Goal: Task Accomplishment & Management: Manage account settings

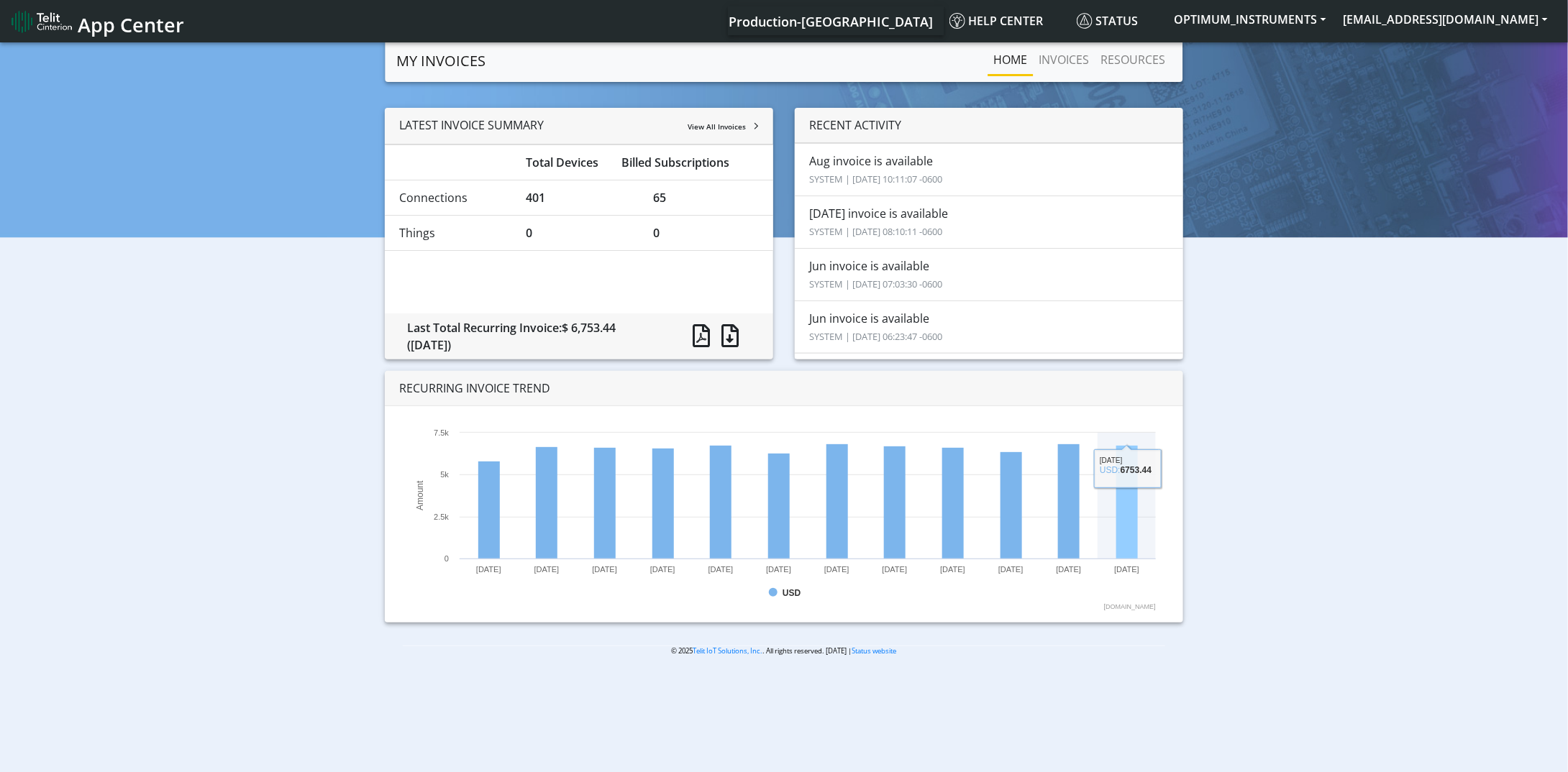
click at [1136, 518] on rect at bounding box center [1127, 502] width 21 height 113
click at [731, 130] on span "View All Invoices" at bounding box center [716, 126] width 58 height 10
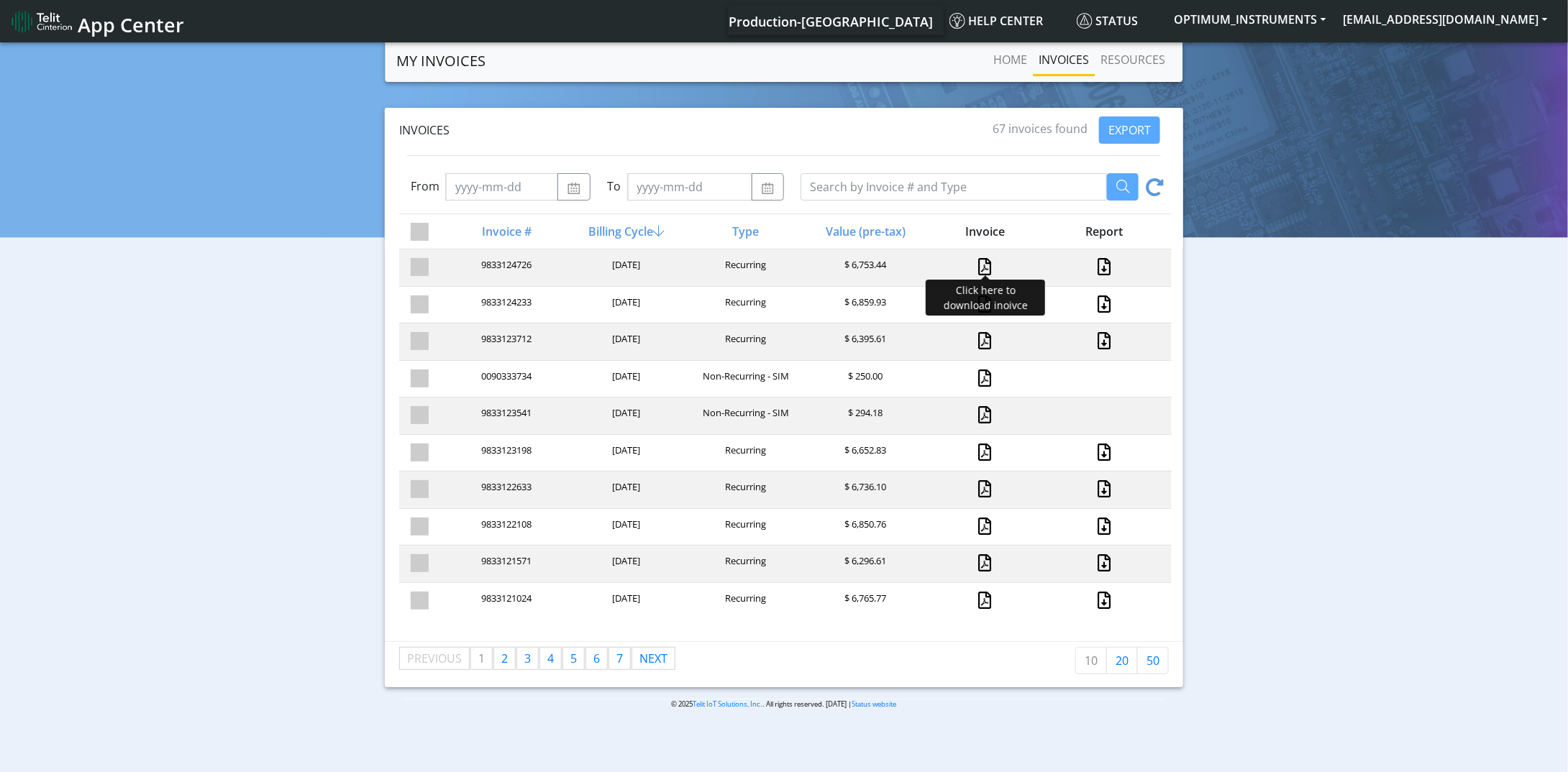
click at [979, 266] on link at bounding box center [985, 267] width 13 height 18
click at [979, 302] on link at bounding box center [985, 304] width 13 height 18
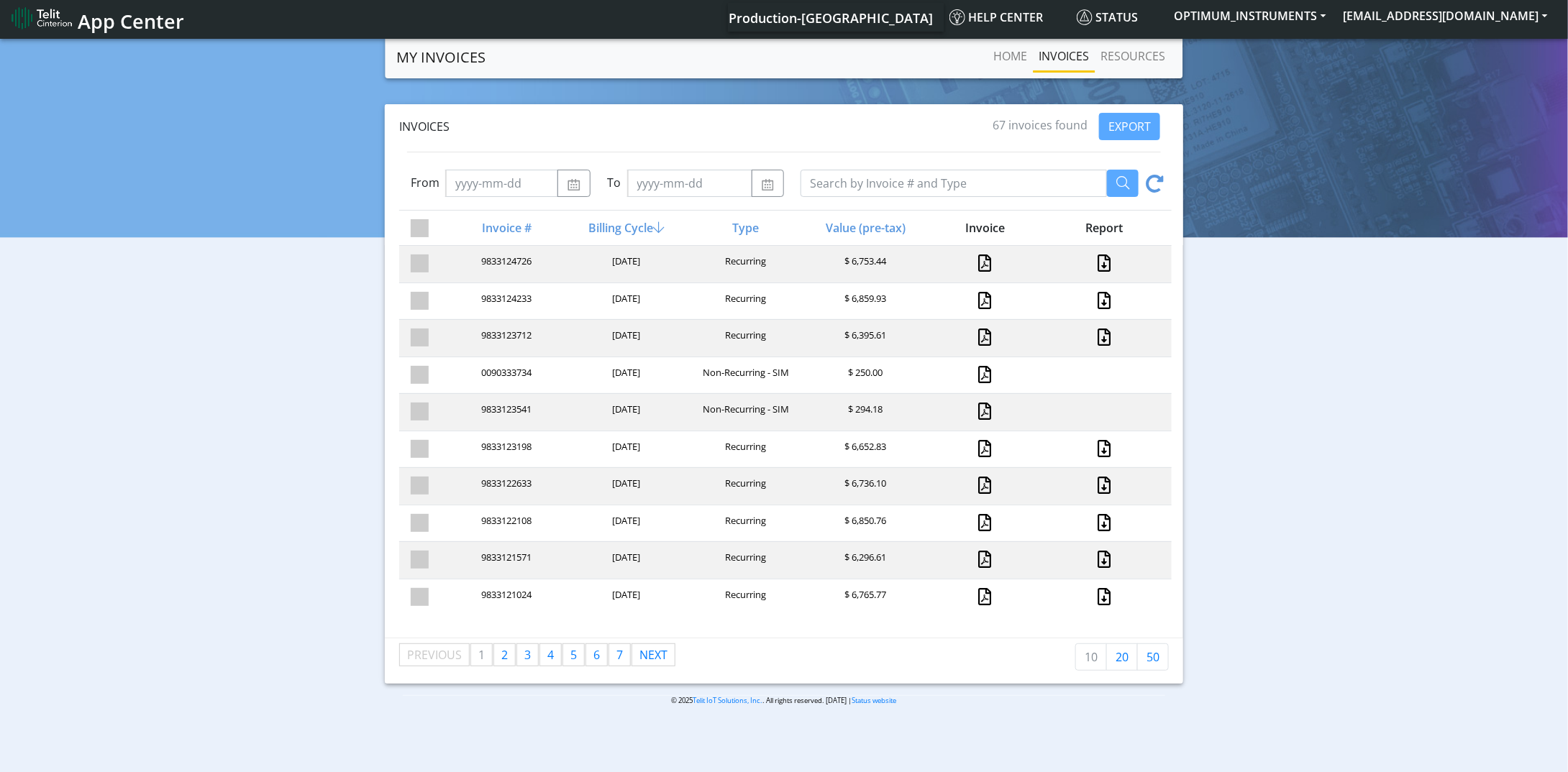
scroll to position [5, 0]
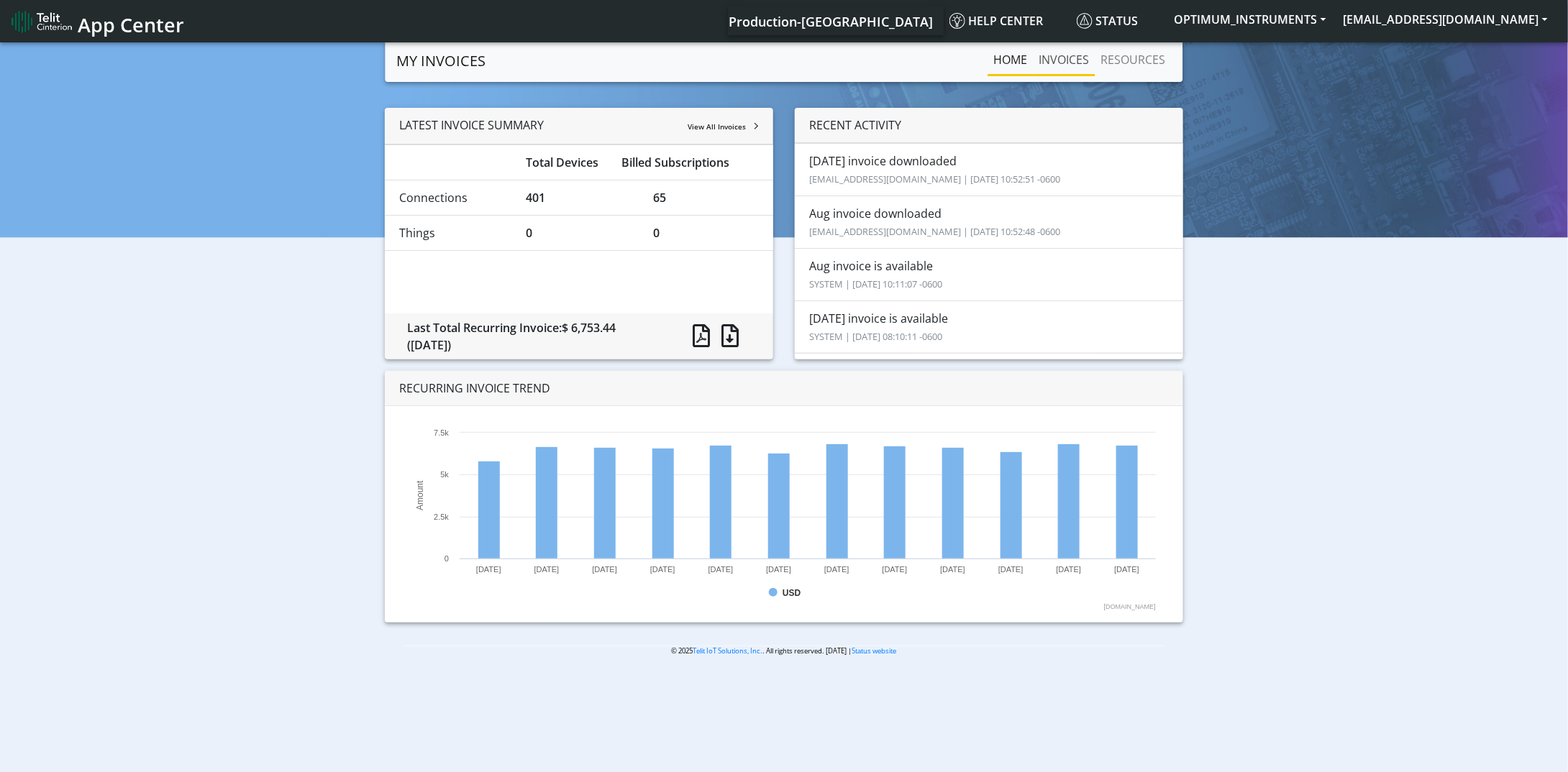
click at [1071, 64] on link "INVOICES" at bounding box center [1064, 60] width 62 height 29
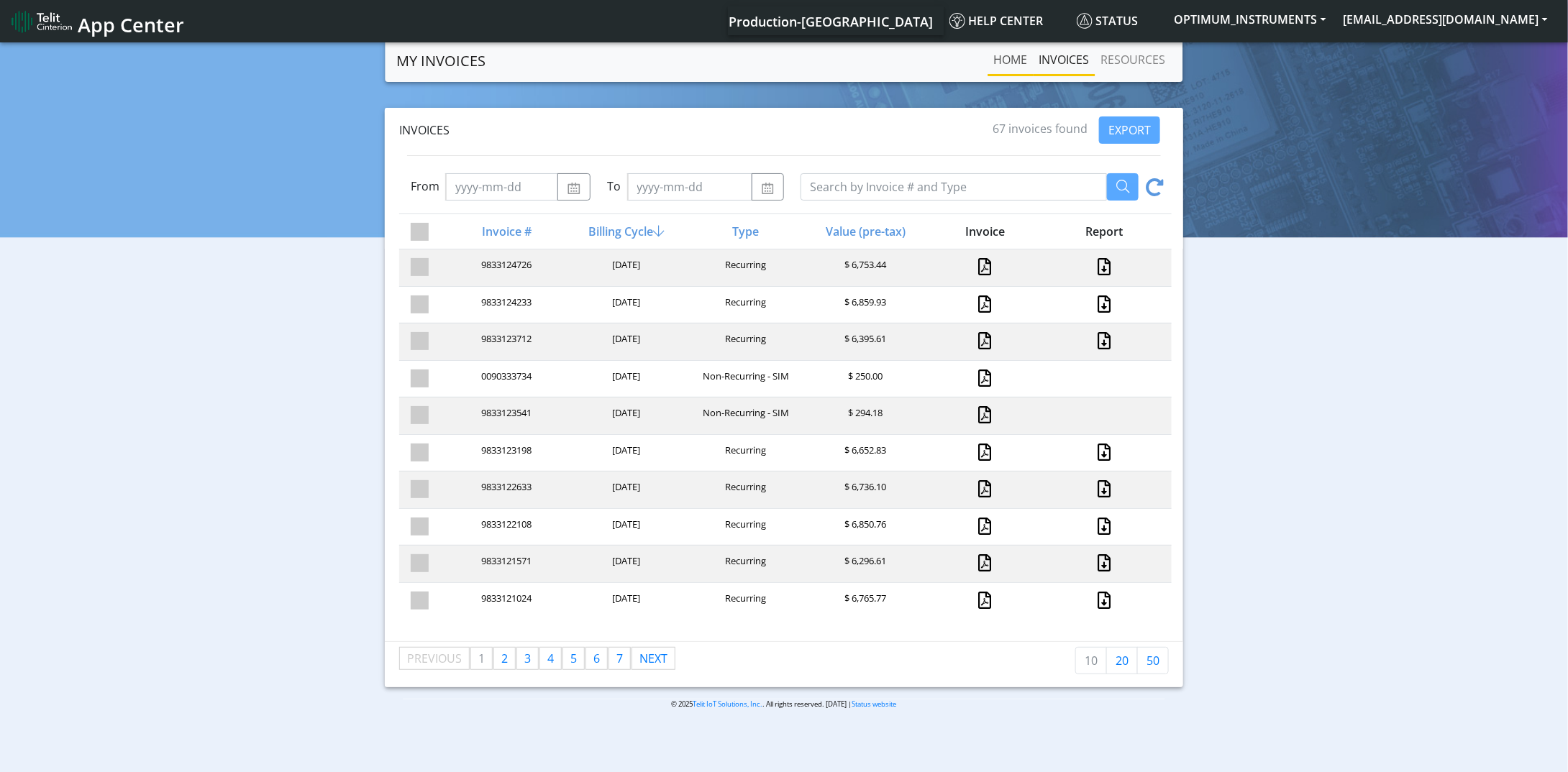
click at [1014, 65] on link "Home" at bounding box center [1010, 60] width 45 height 29
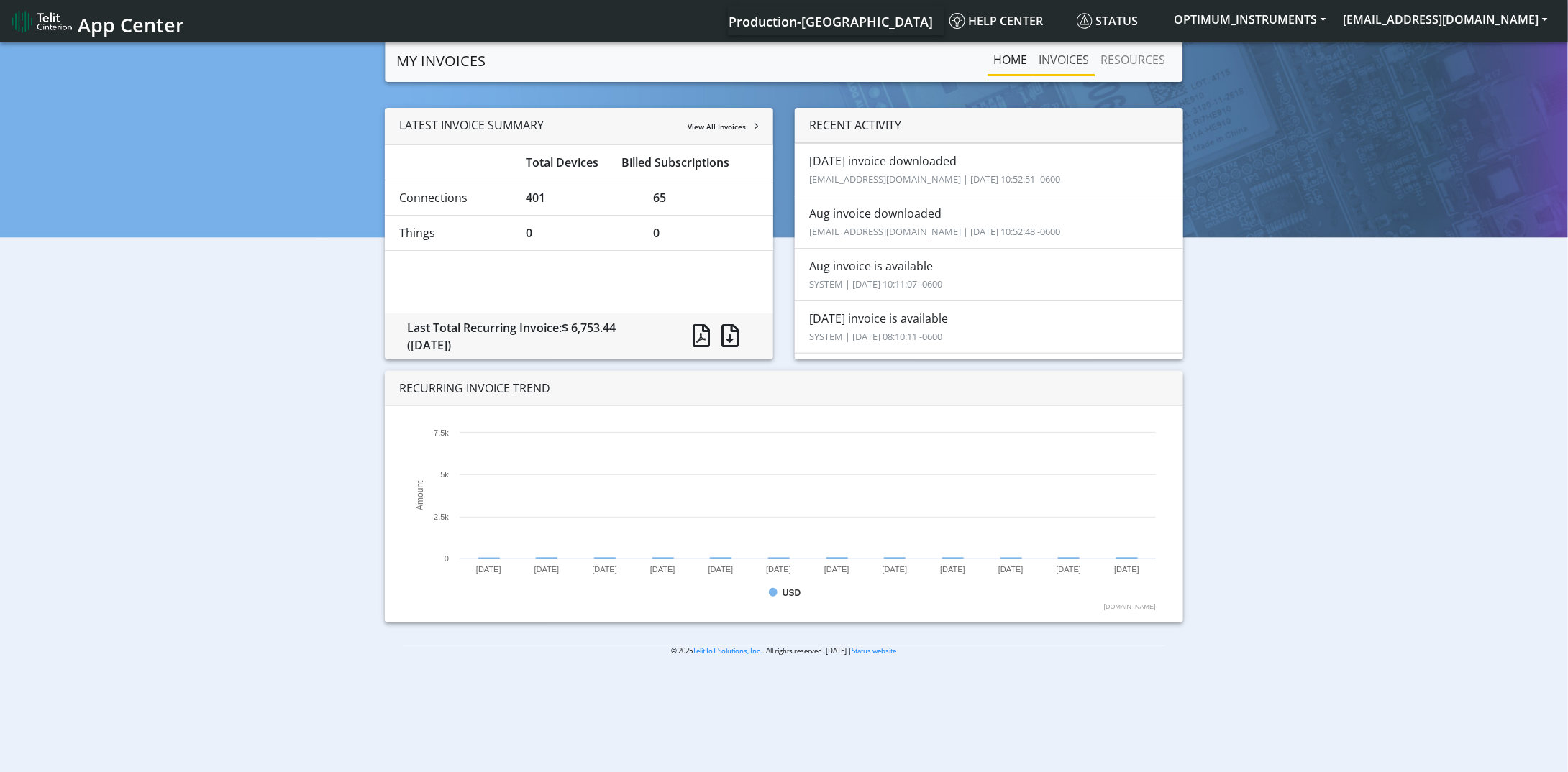
click at [1070, 63] on link "INVOICES" at bounding box center [1064, 60] width 62 height 29
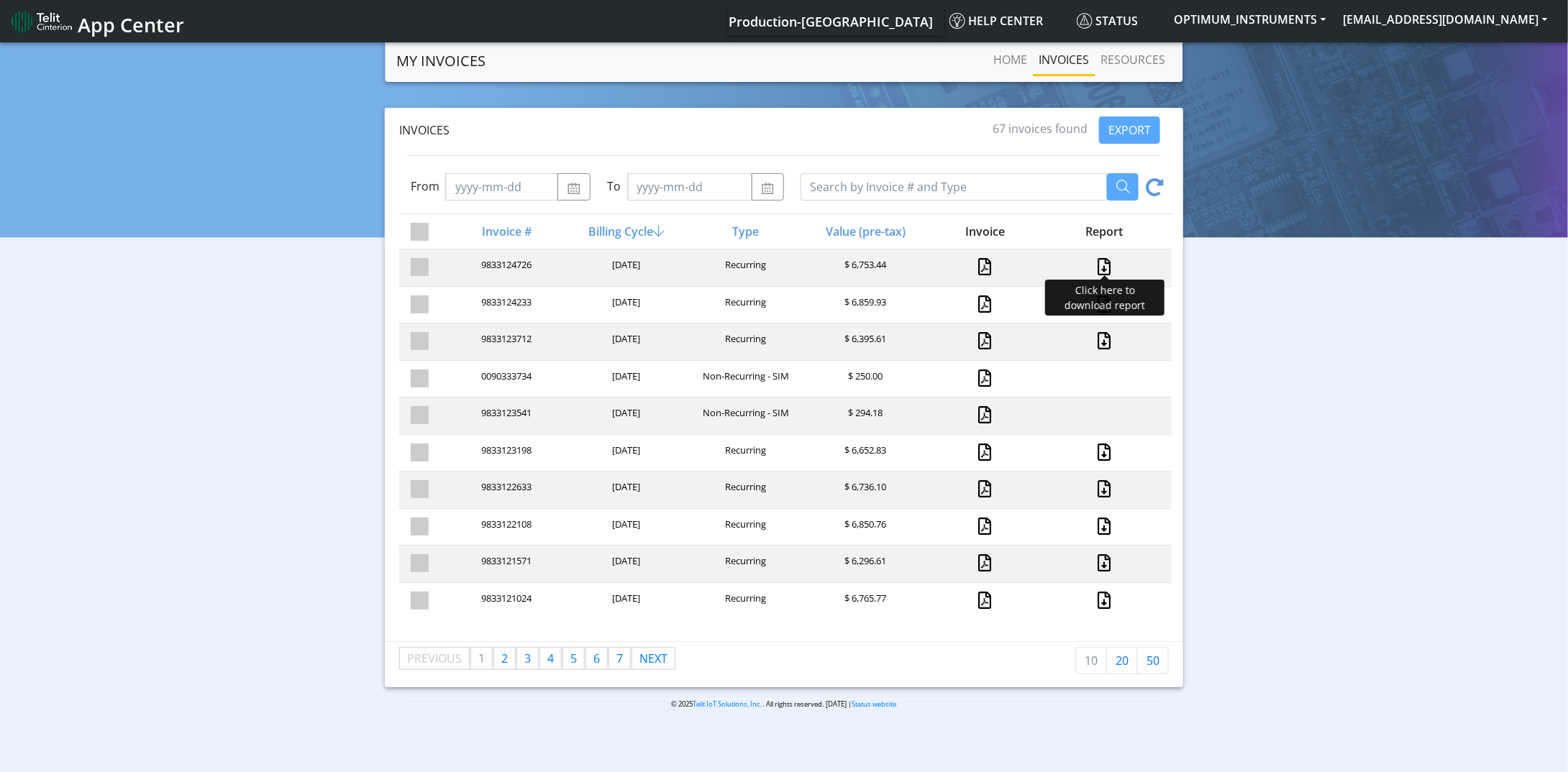
click at [1097, 265] on link at bounding box center [1105, 267] width 18 height 18
click at [1385, 327] on div "Invoices 67 invoices found EXPORT From To Invoice # Billing Cycle Type Value (p…" at bounding box center [784, 398] width 1547 height 580
click at [1507, 27] on button "[EMAIL_ADDRESS][DOMAIN_NAME]" at bounding box center [1445, 19] width 222 height 26
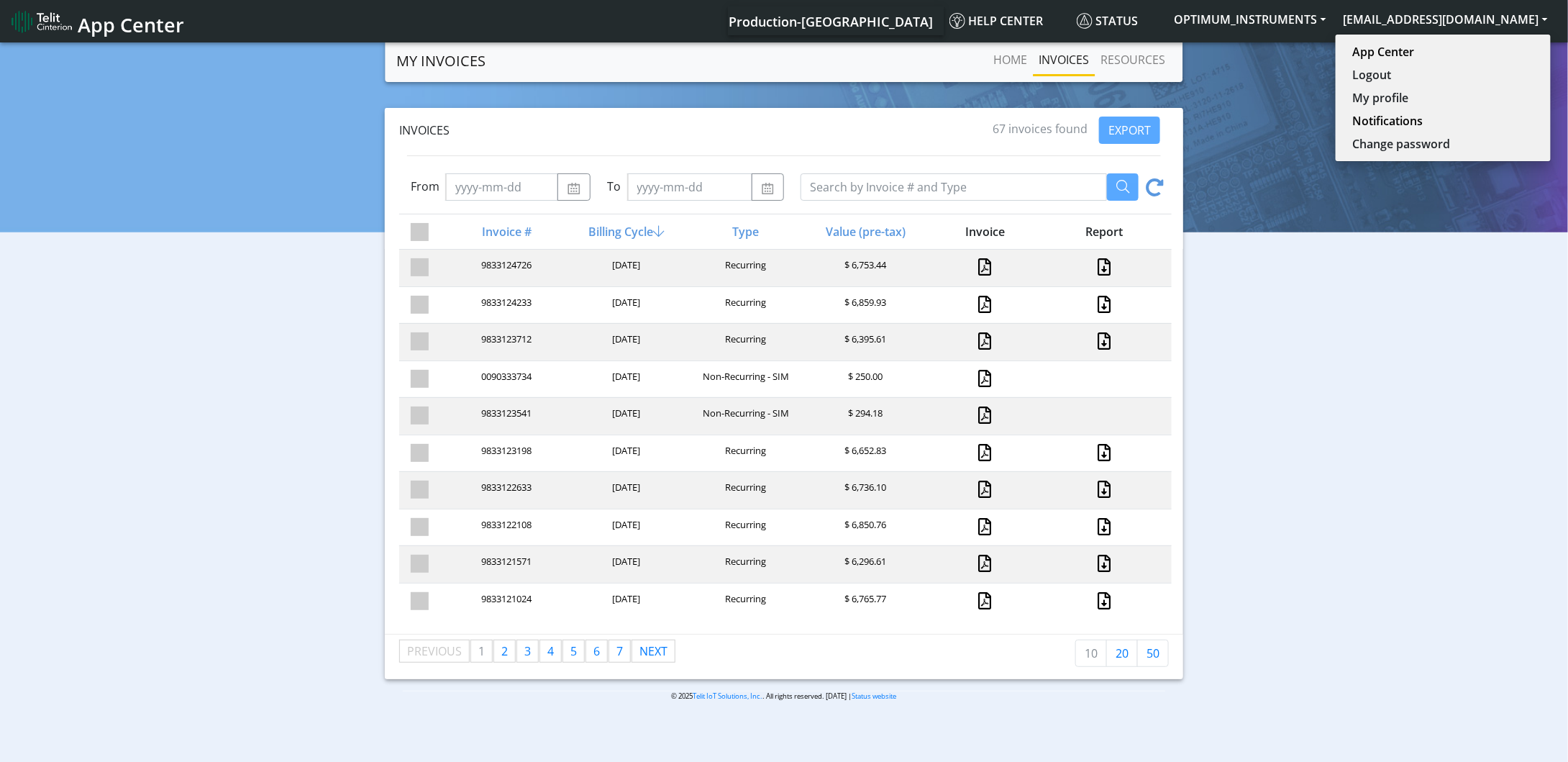
click at [1444, 261] on div "Invoices 67 invoices found EXPORT From To Invoice # Billing Cycle Type Value (p…" at bounding box center [784, 394] width 1547 height 571
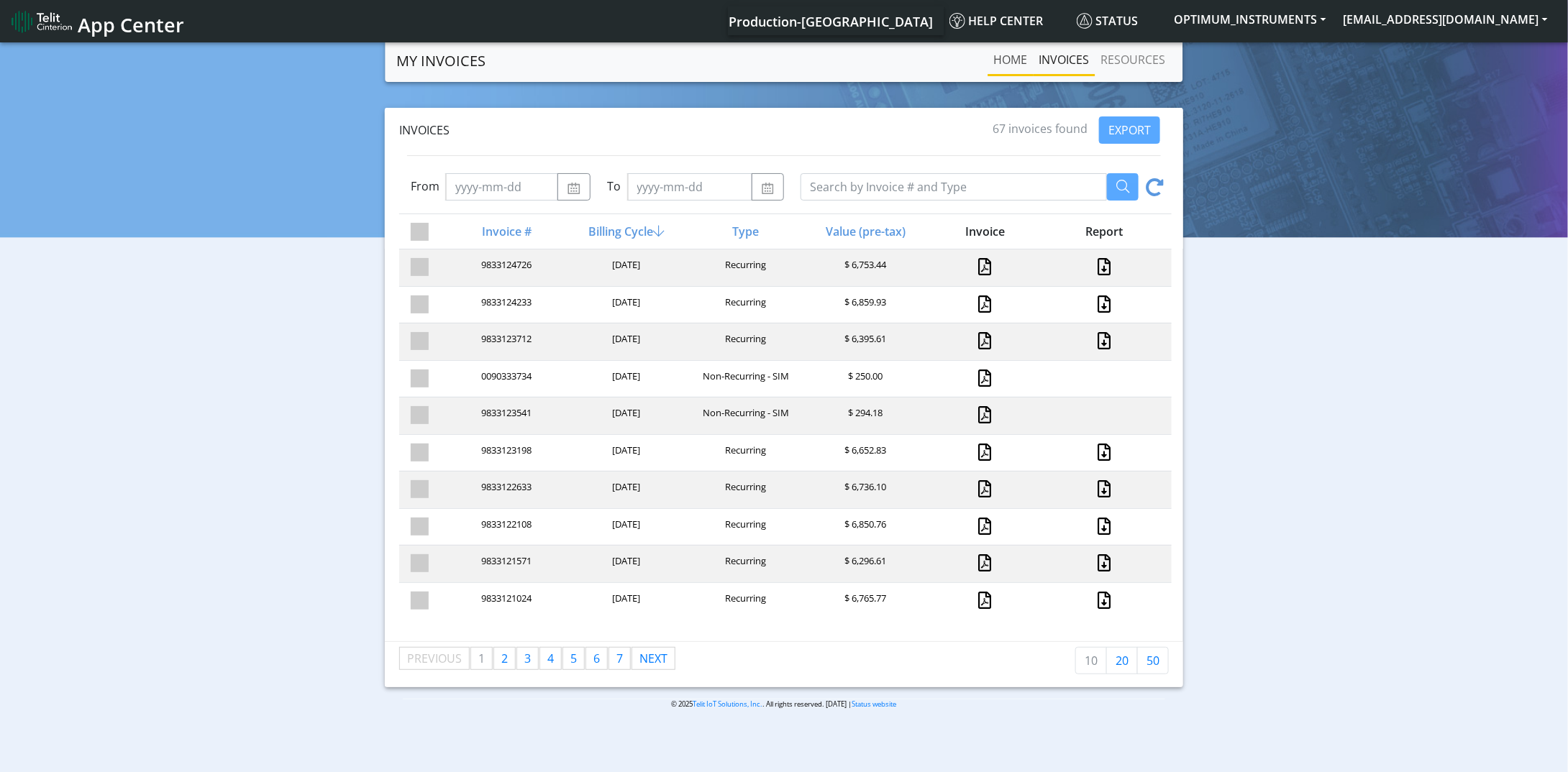
click at [1013, 64] on link "Home" at bounding box center [1010, 60] width 45 height 29
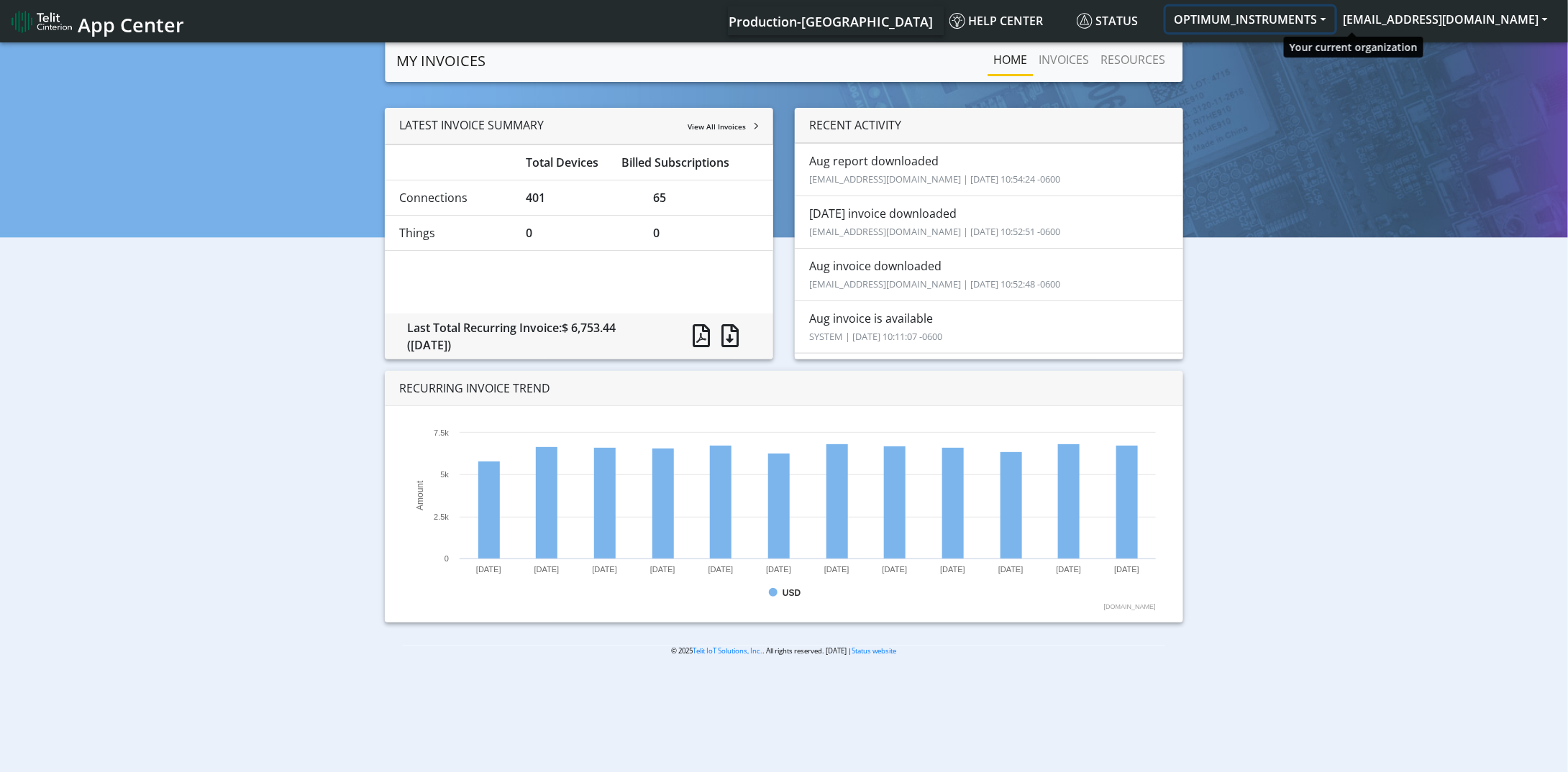
click at [1335, 21] on button "OPTIMUM_INSTRUMENTS" at bounding box center [1250, 19] width 169 height 26
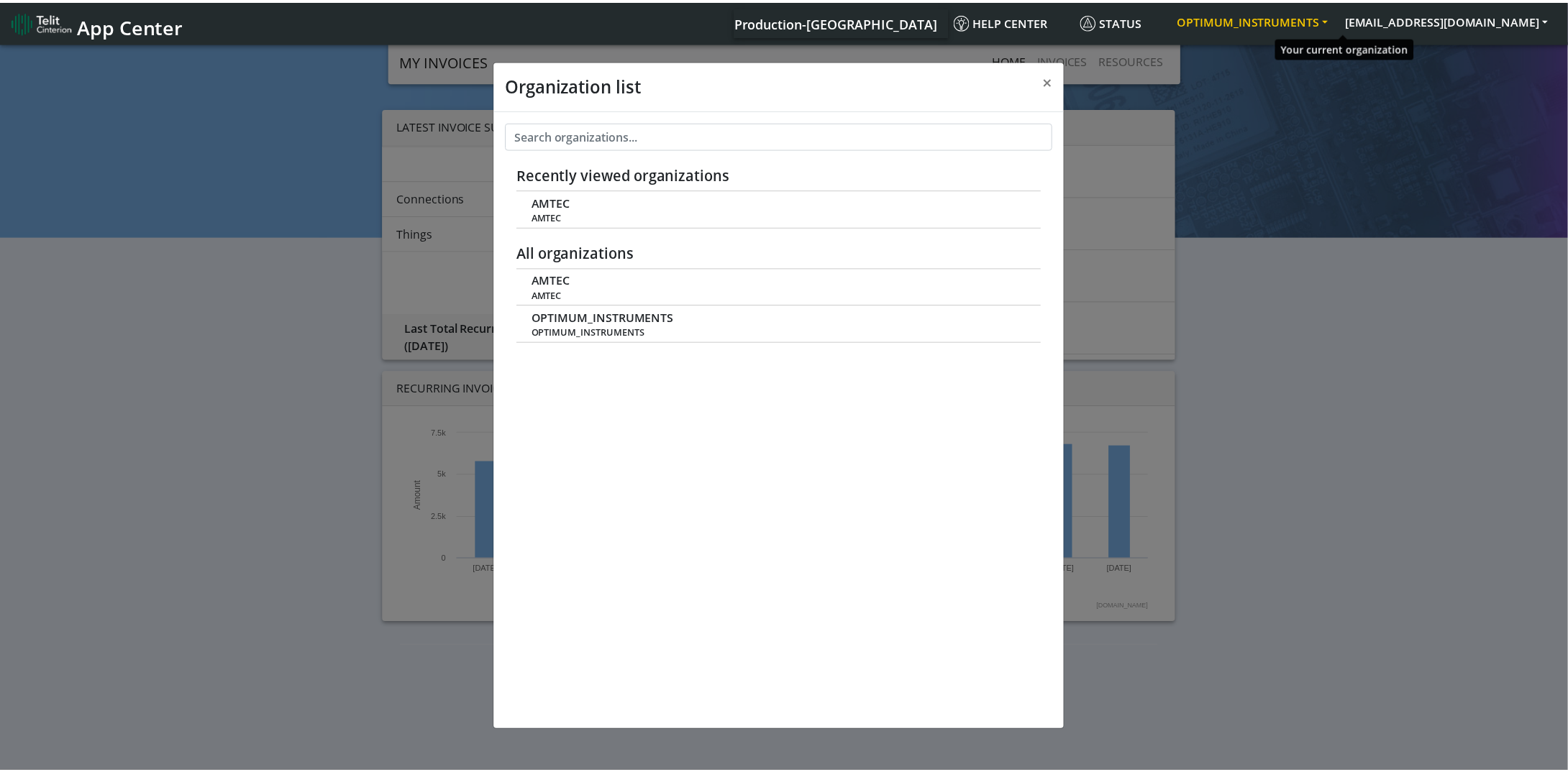
scroll to position [5, 0]
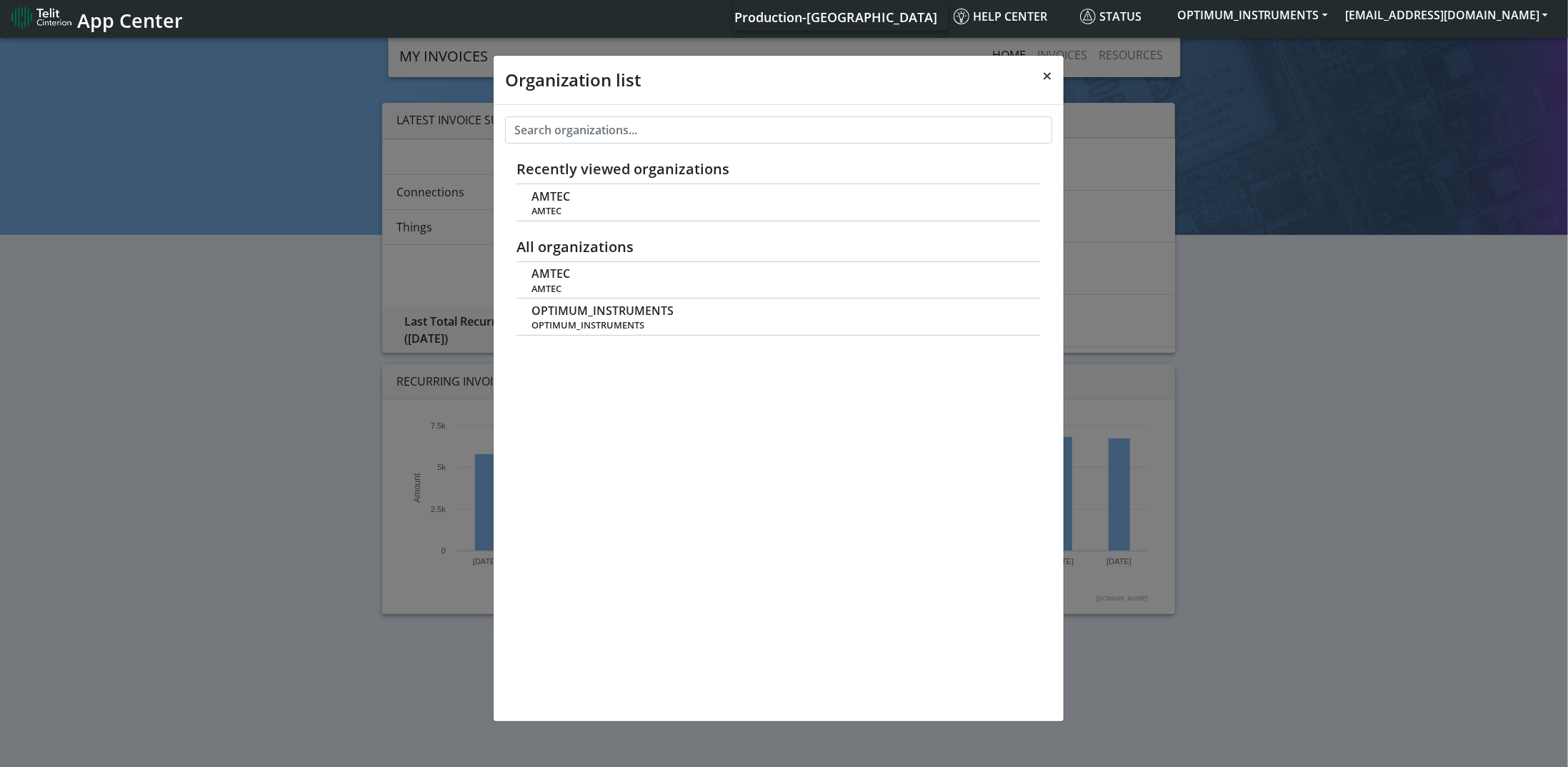
click at [1054, 81] on button "×" at bounding box center [1047, 75] width 33 height 40
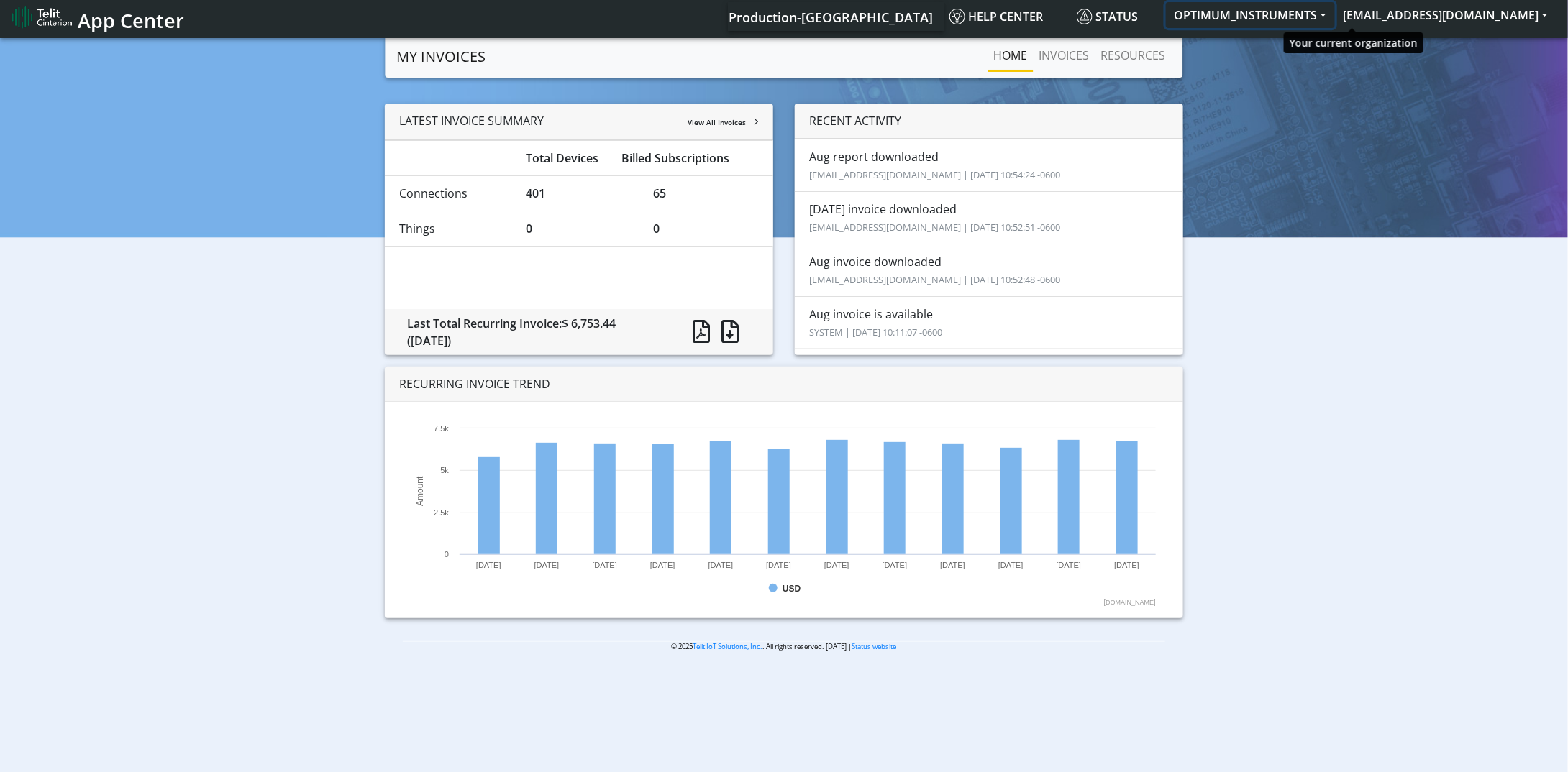
click at [1335, 24] on button "OPTIMUM_INSTRUMENTS" at bounding box center [1250, 15] width 169 height 26
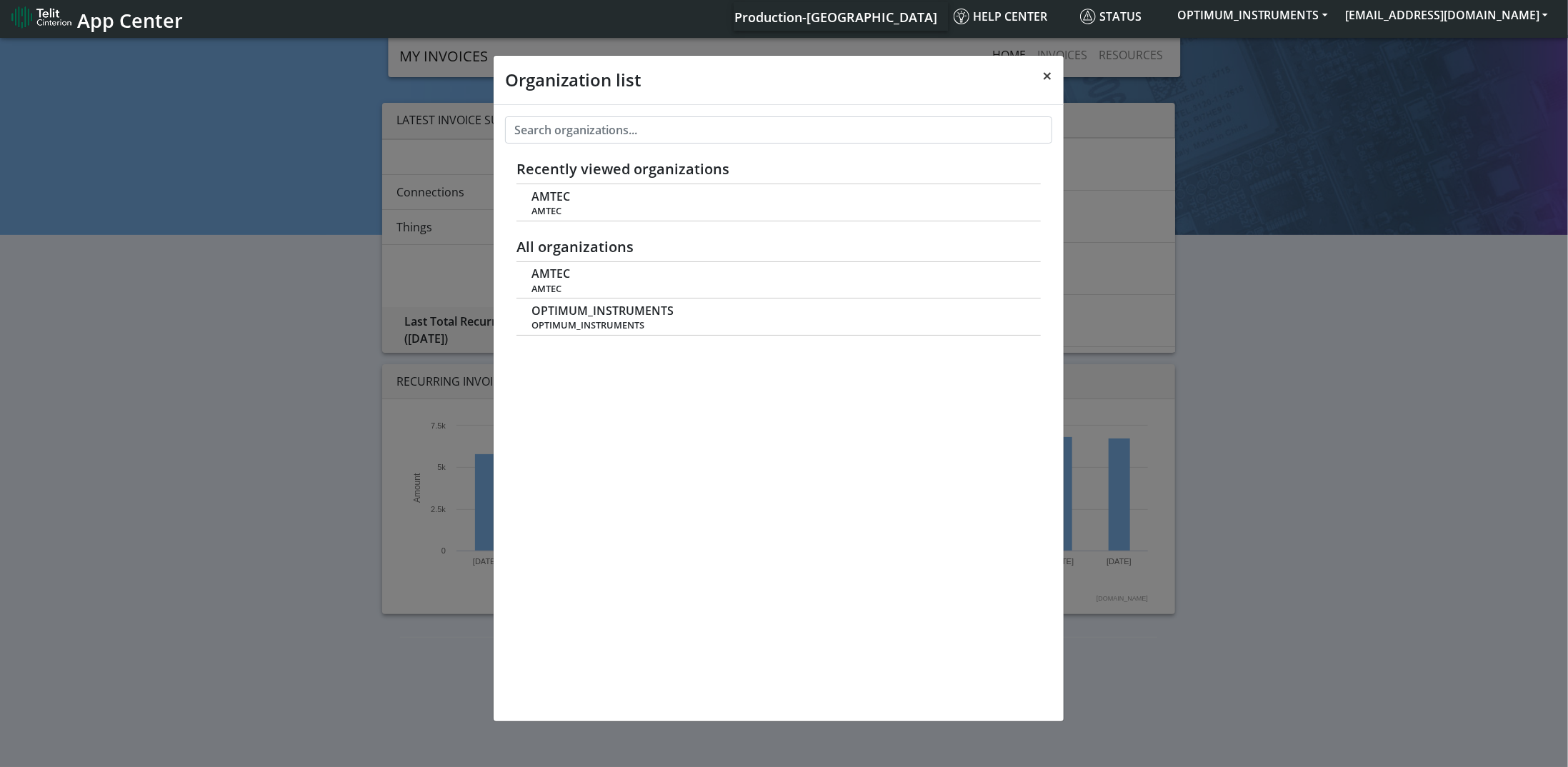
click at [1053, 76] on button "×" at bounding box center [1047, 75] width 33 height 40
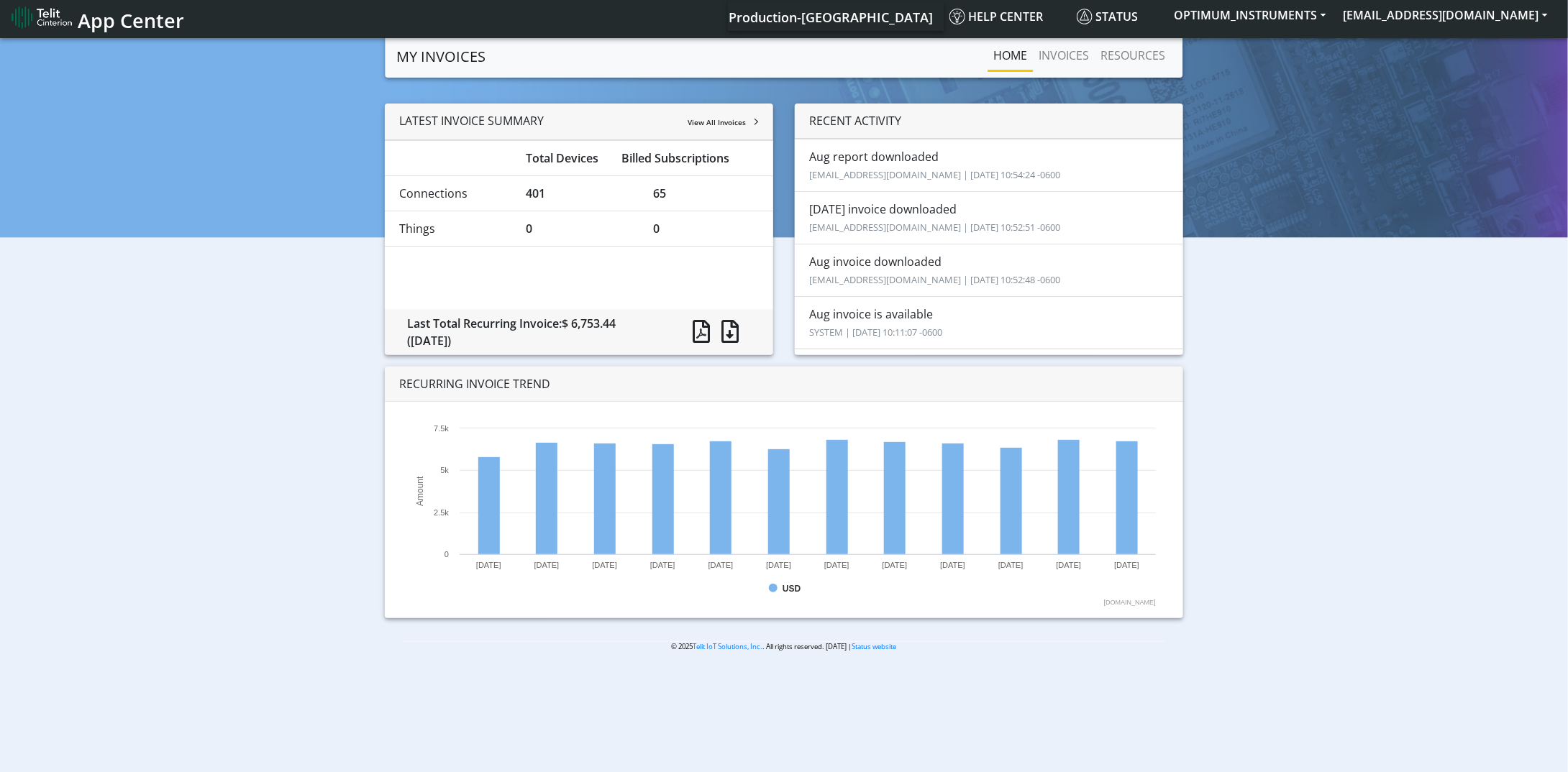
click at [1280, 397] on div "LATEST INVOICE SUMMARY View All Invoices Total Devices Billed Subscriptions Con…" at bounding box center [784, 366] width 1547 height 526
drag, startPoint x: 1333, startPoint y: 374, endPoint x: 1305, endPoint y: 372, distance: 28.1
click at [1333, 374] on div "LATEST INVOICE SUMMARY View All Invoices Total Devices Billed Subscriptions Con…" at bounding box center [784, 366] width 1547 height 526
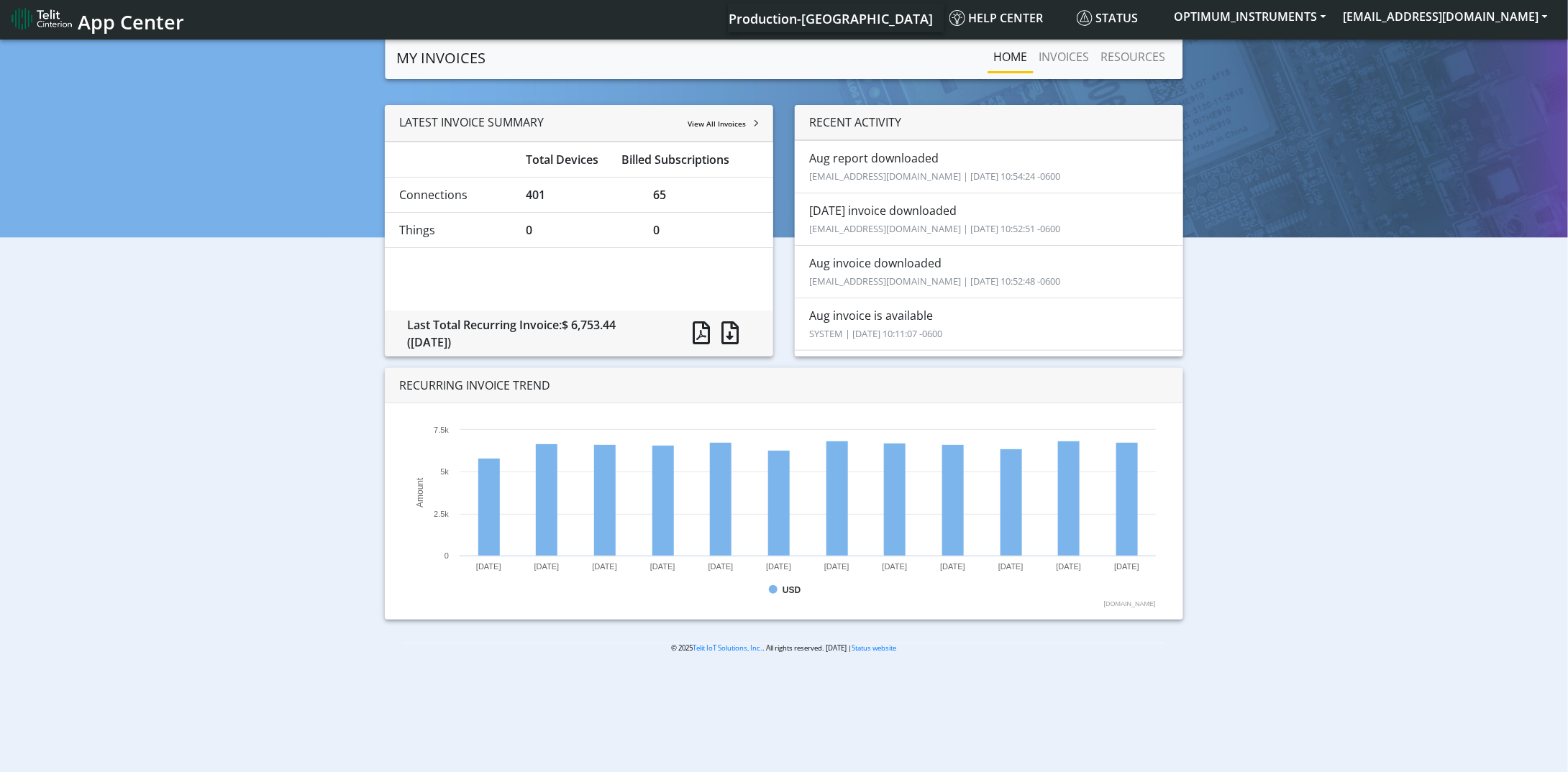
scroll to position [0, 0]
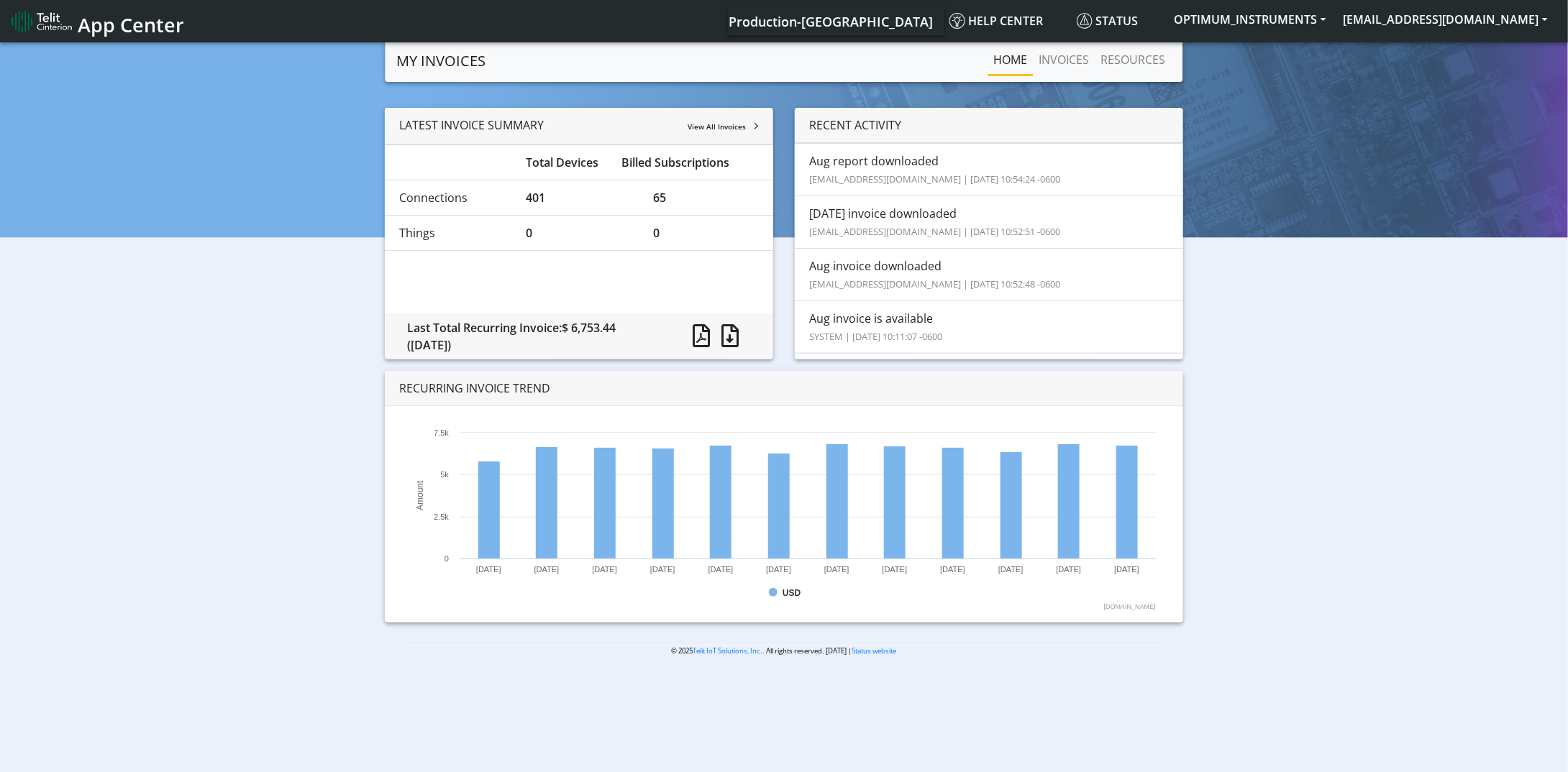
click at [744, 123] on span "View All Invoices" at bounding box center [716, 126] width 58 height 10
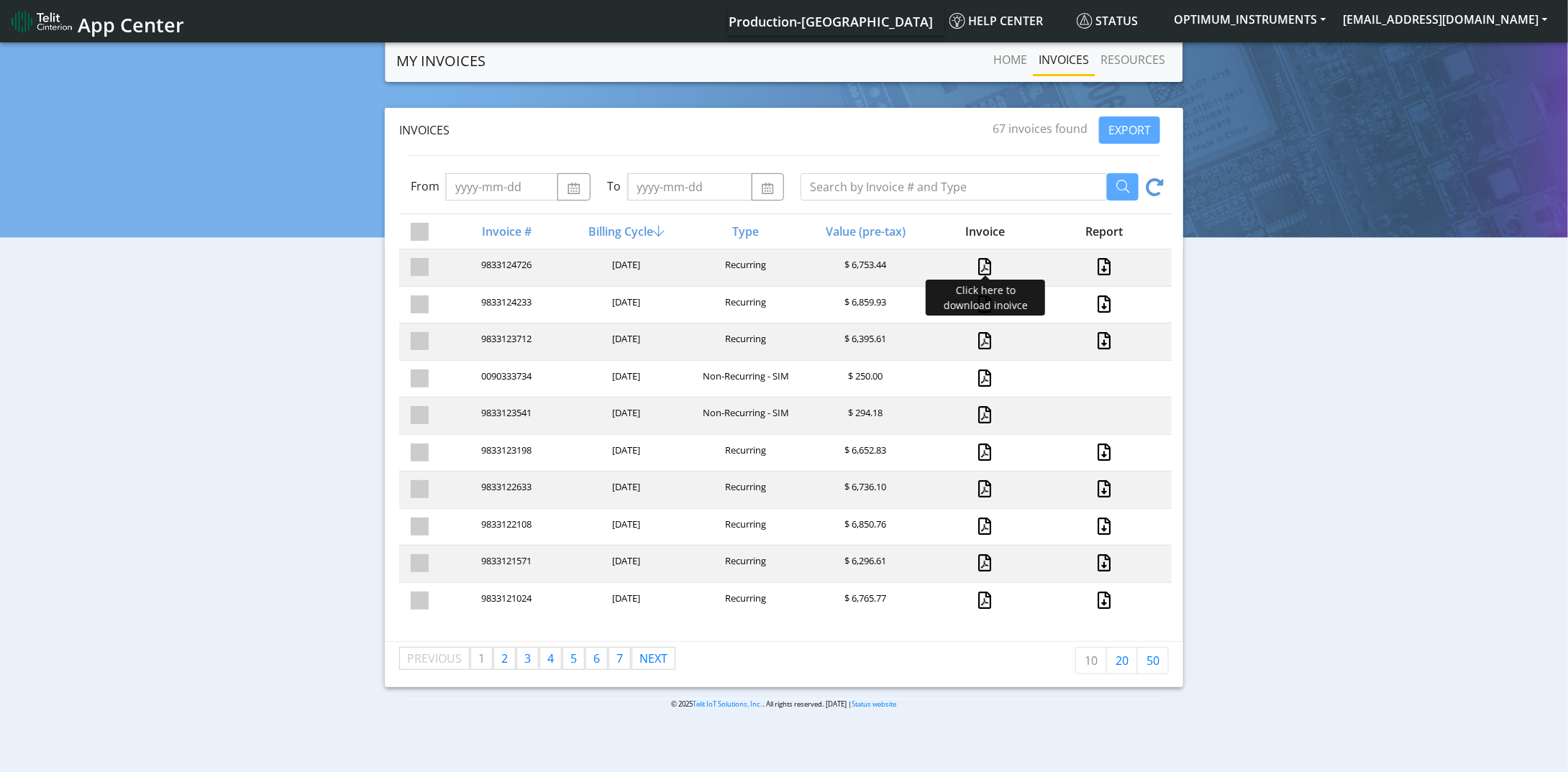
click at [979, 264] on link at bounding box center [985, 267] width 13 height 18
